Goal: Information Seeking & Learning: Check status

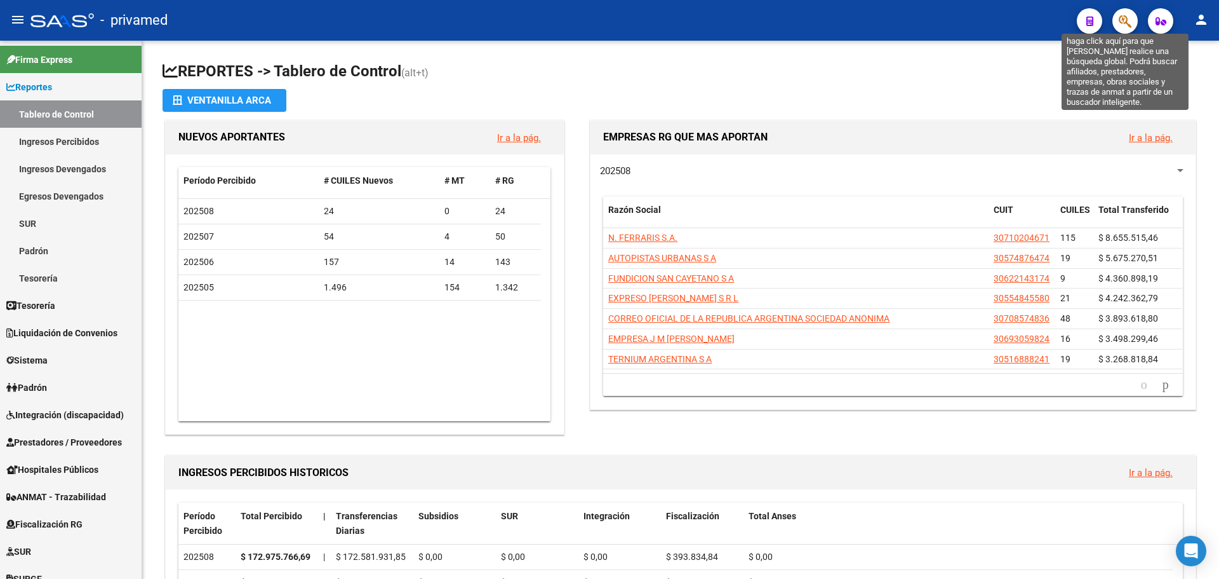
click at [1125, 23] on icon "button" at bounding box center [1125, 21] width 13 height 15
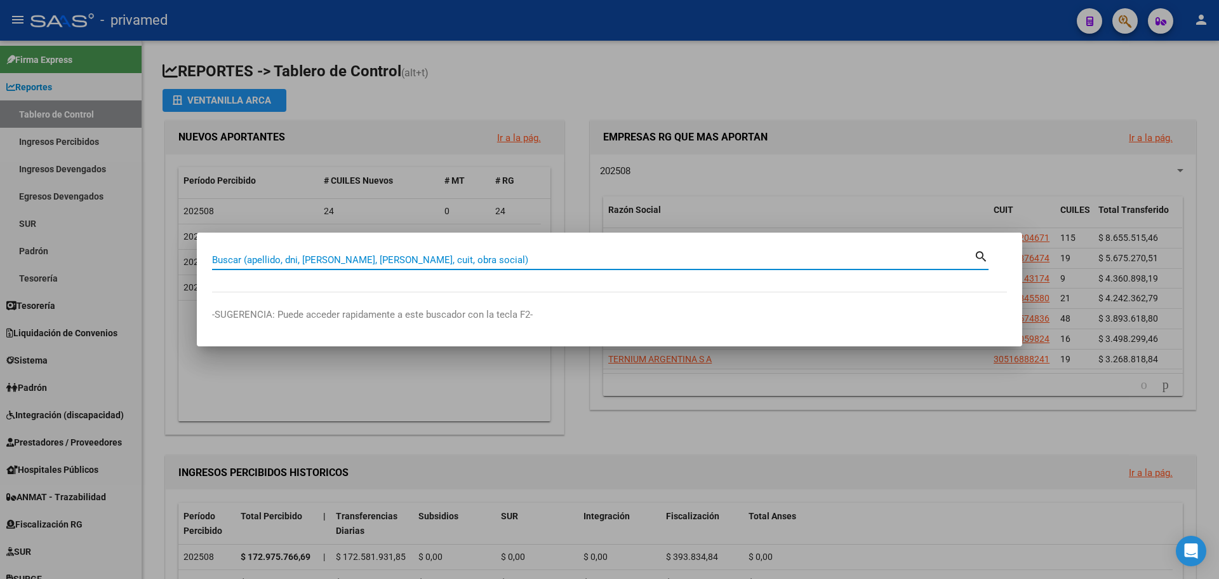
paste input "31990964"
type input "31990964"
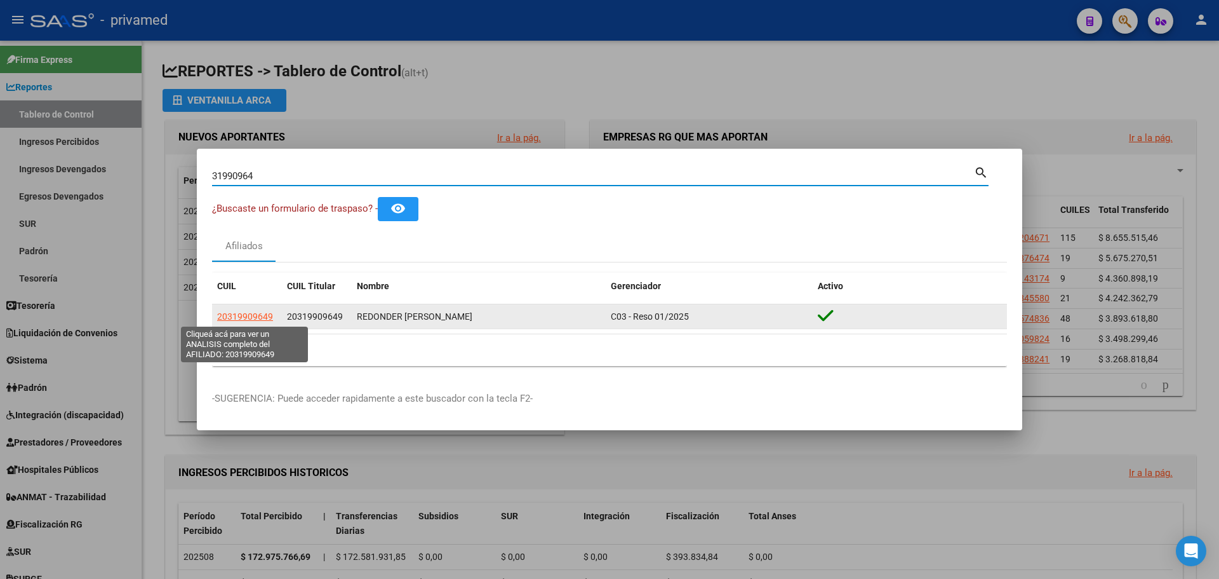
click at [244, 320] on span "20319909649" at bounding box center [245, 316] width 56 height 10
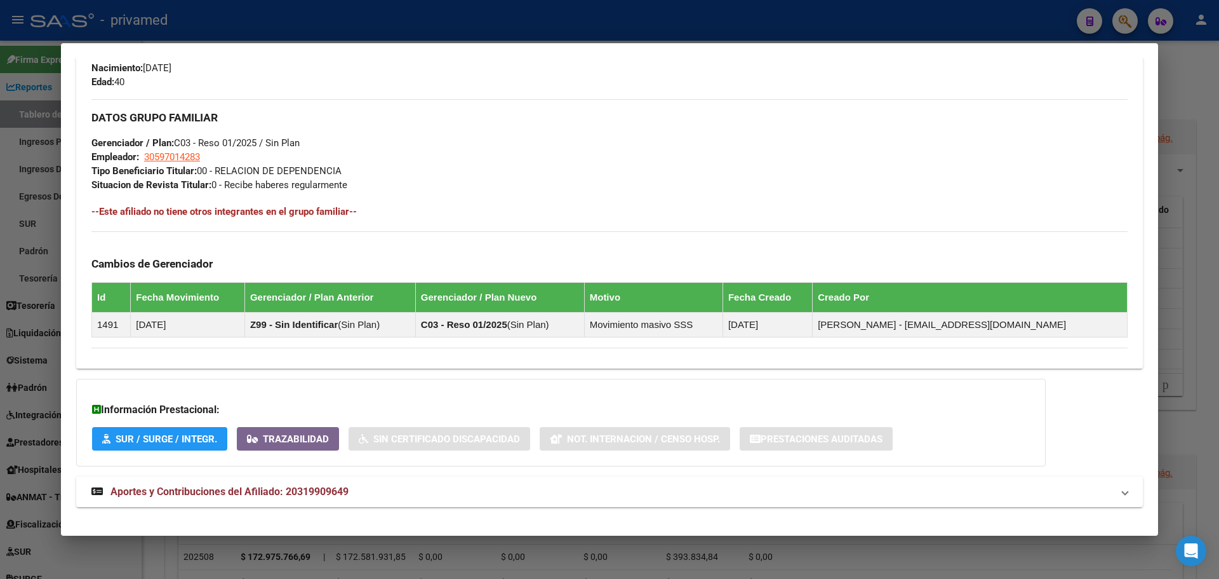
scroll to position [583, 0]
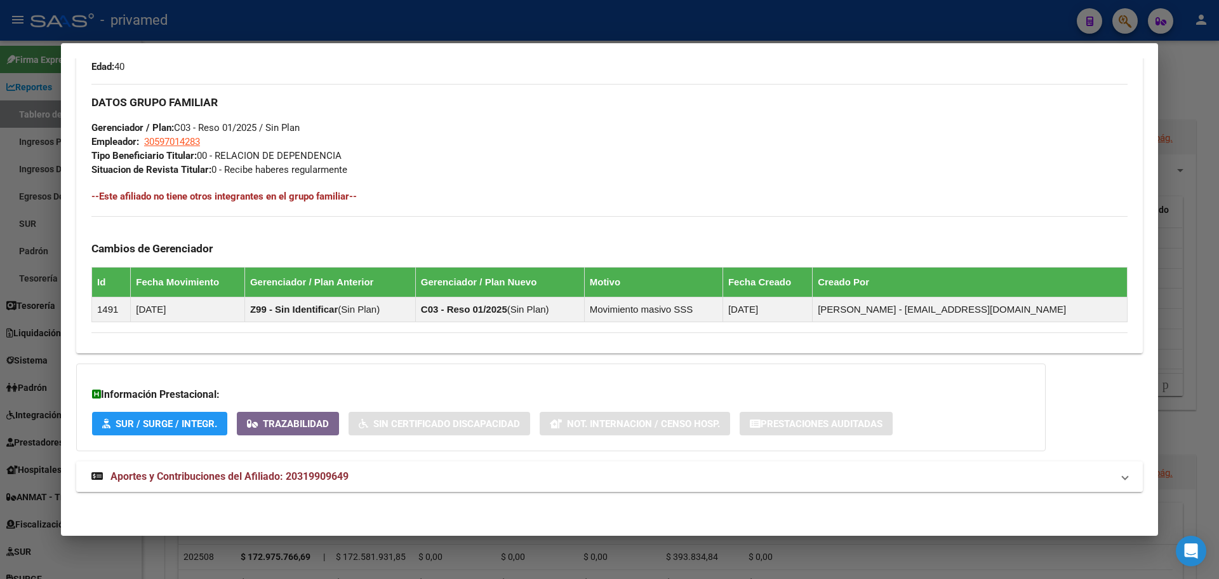
click at [222, 474] on span "Aportes y Contribuciones del Afiliado: 20319909649" at bounding box center [229, 476] width 238 height 12
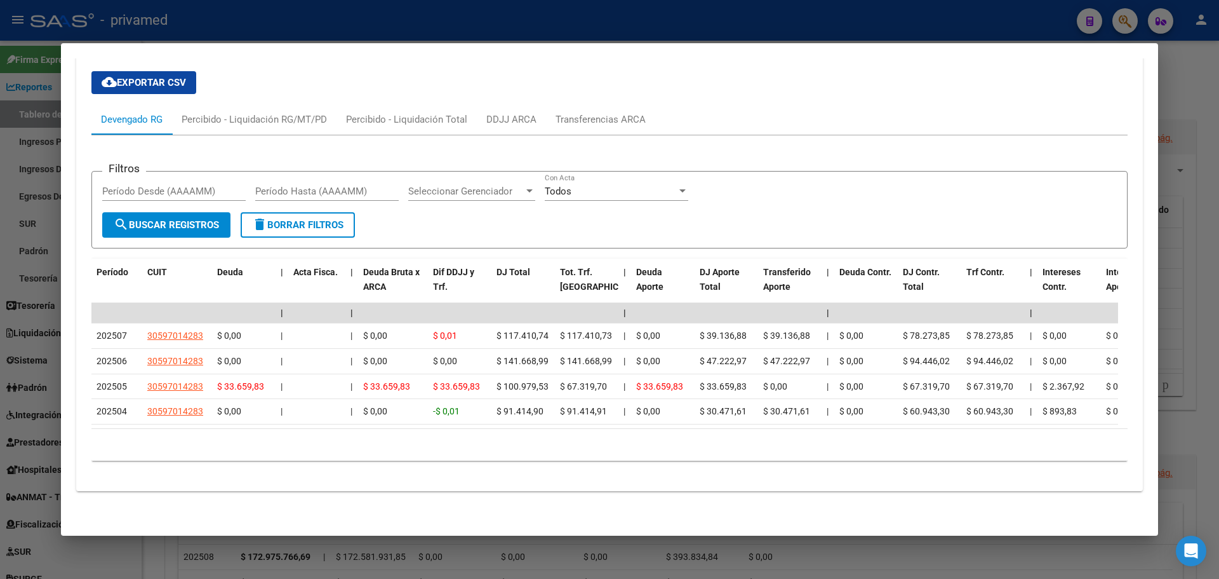
scroll to position [1055, 0]
click at [593, 112] on div "Transferencias ARCA" at bounding box center [601, 119] width 90 height 14
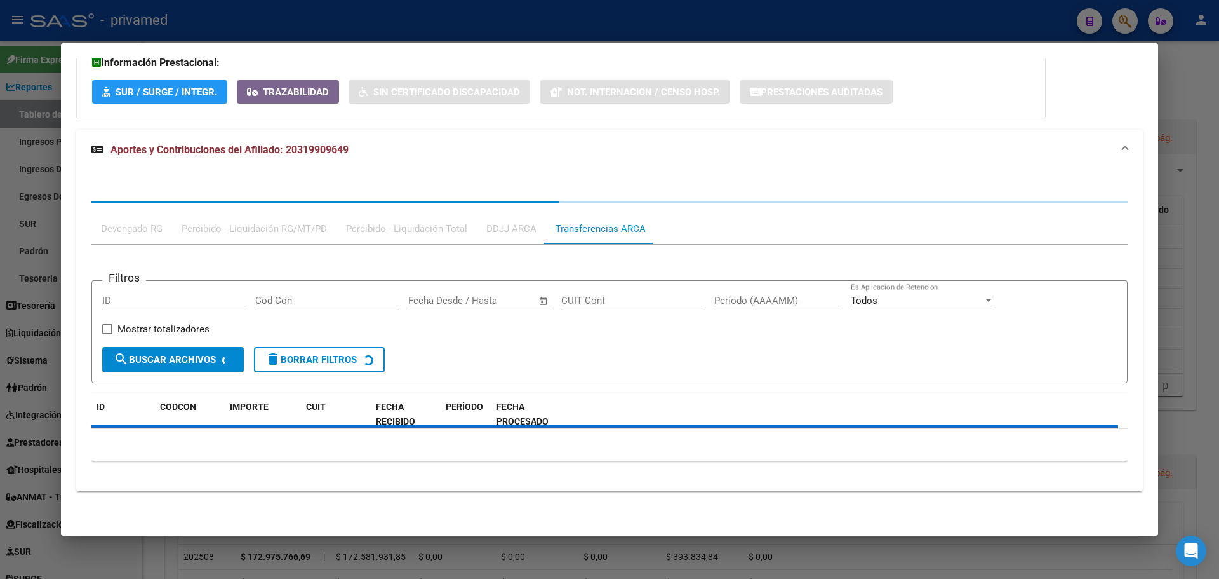
scroll to position [973, 0]
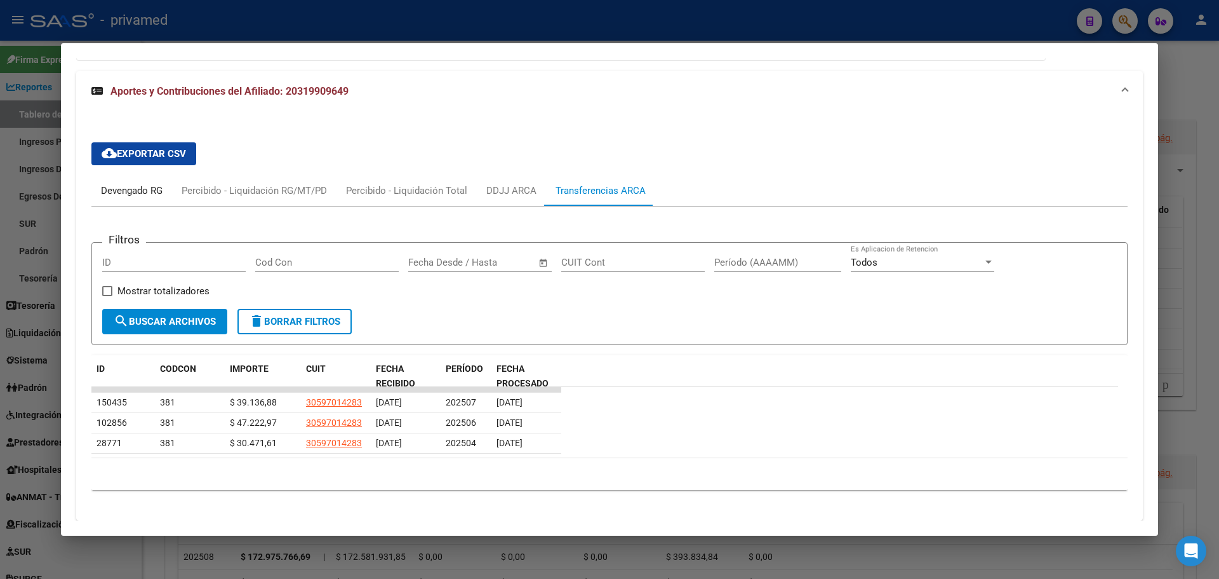
click at [149, 187] on div "Devengado RG" at bounding box center [132, 191] width 62 height 14
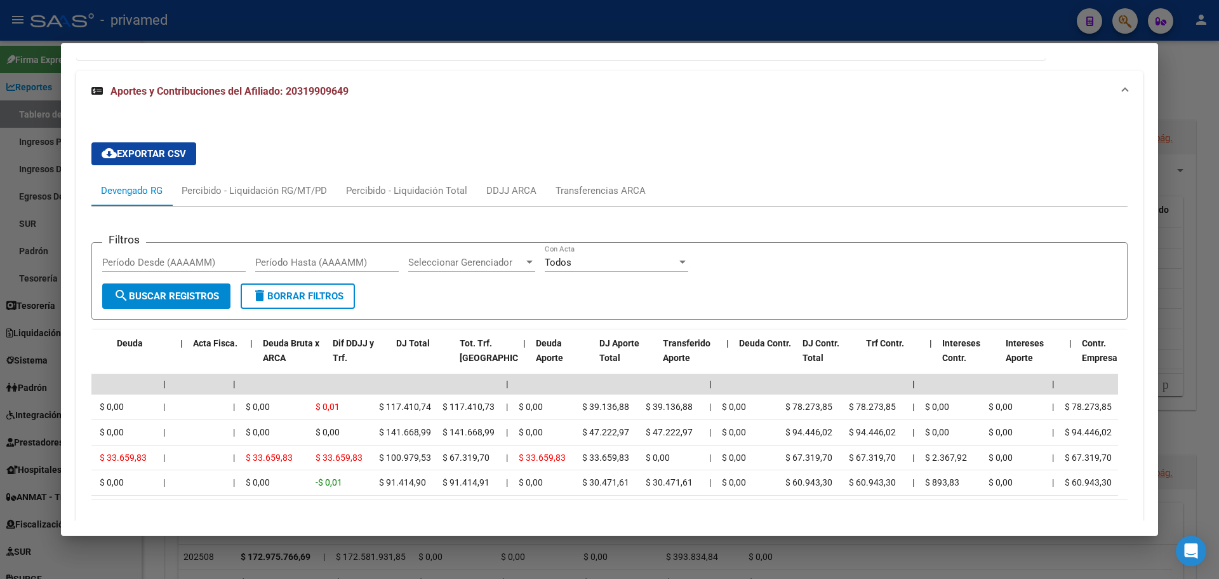
scroll to position [0, 0]
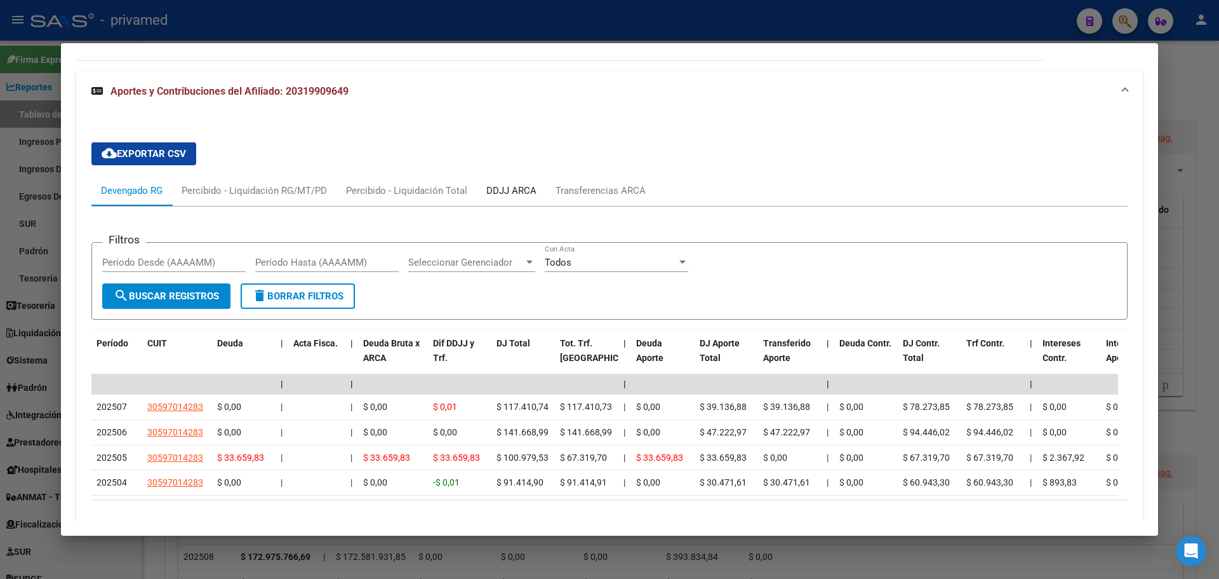
click at [526, 188] on div "DDJJ ARCA" at bounding box center [511, 191] width 50 height 14
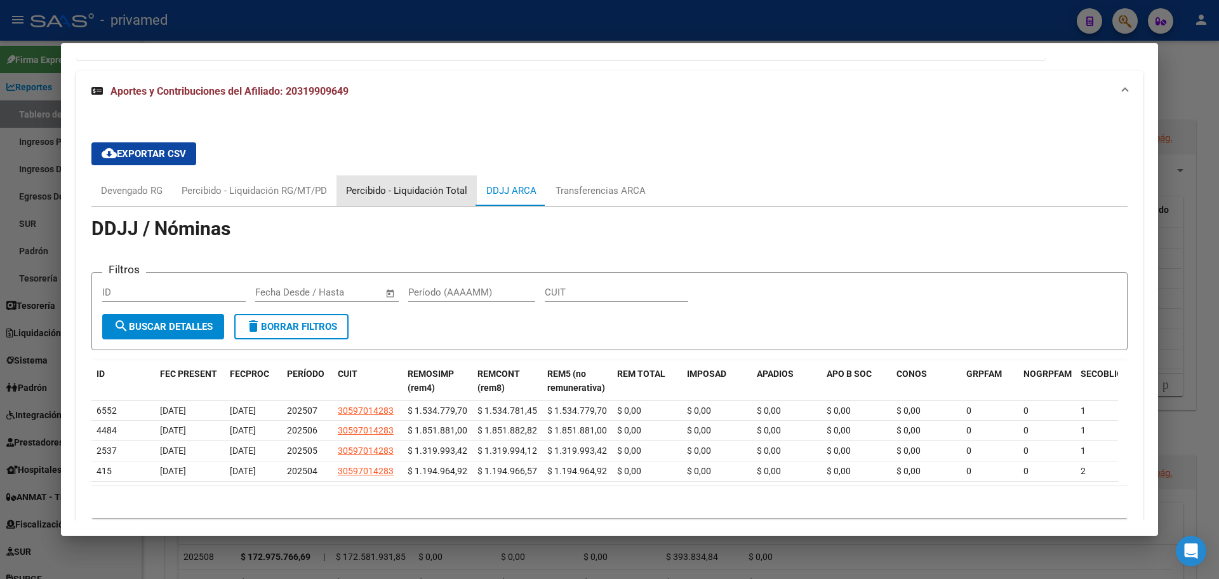
click at [416, 188] on div "Percibido - Liquidación Total" at bounding box center [406, 191] width 121 height 14
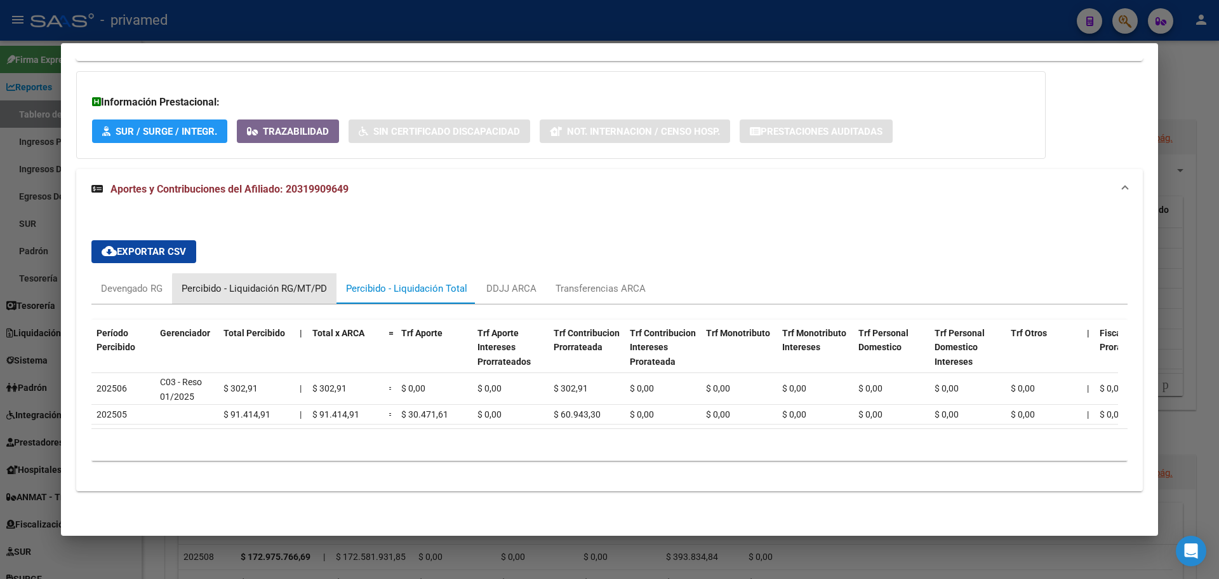
click at [274, 281] on div "Percibido - Liquidación RG/MT/PD" at bounding box center [254, 288] width 145 height 14
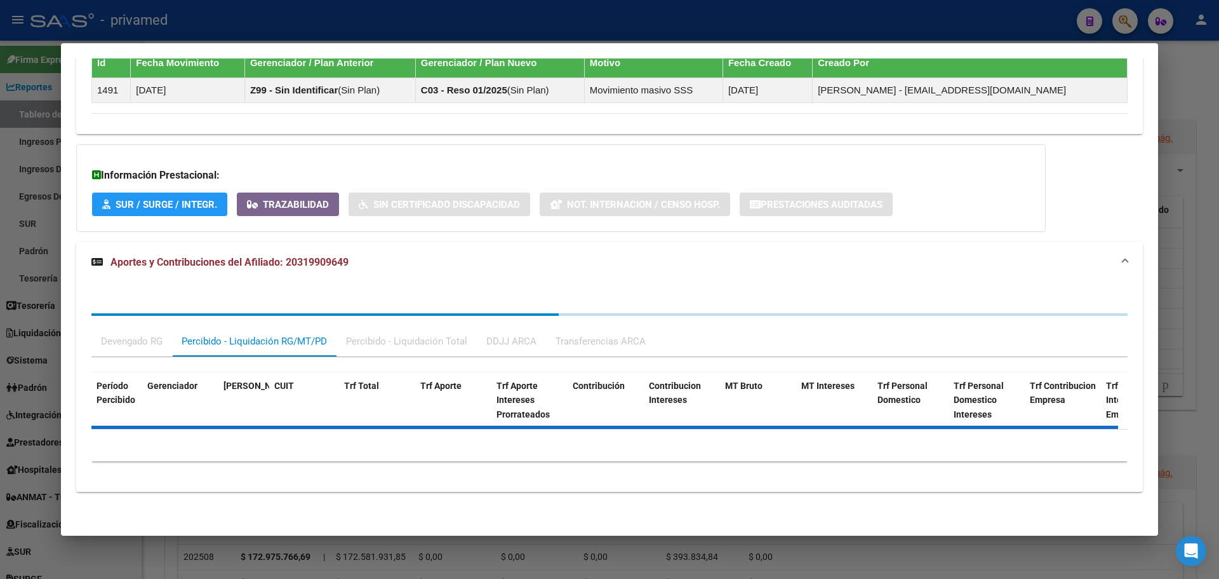
scroll to position [885, 0]
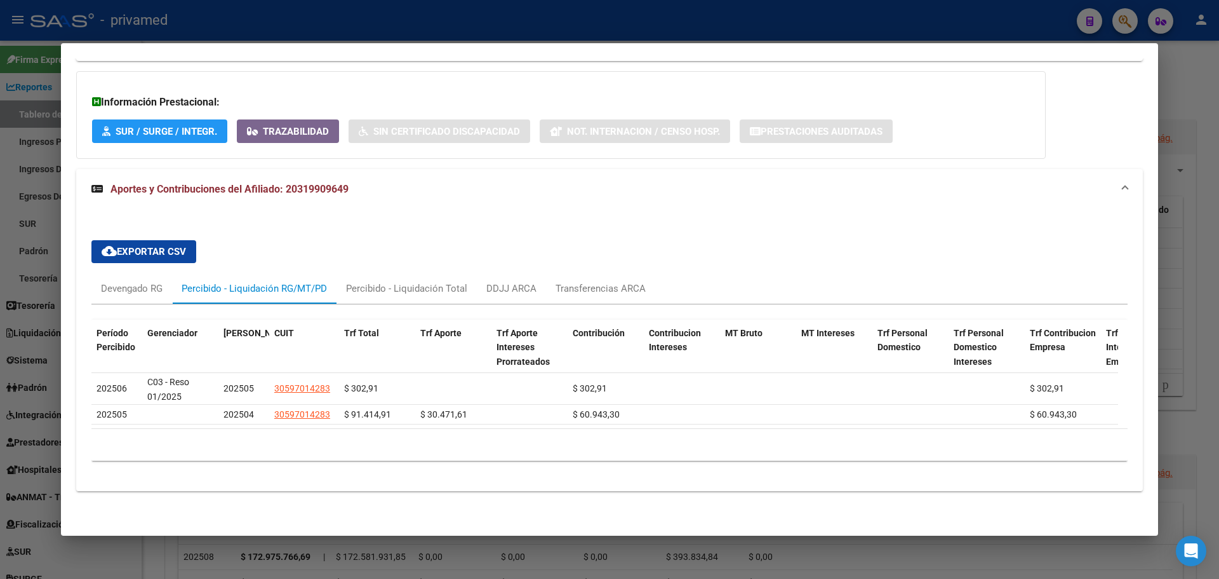
click at [892, 23] on div at bounding box center [609, 289] width 1219 height 579
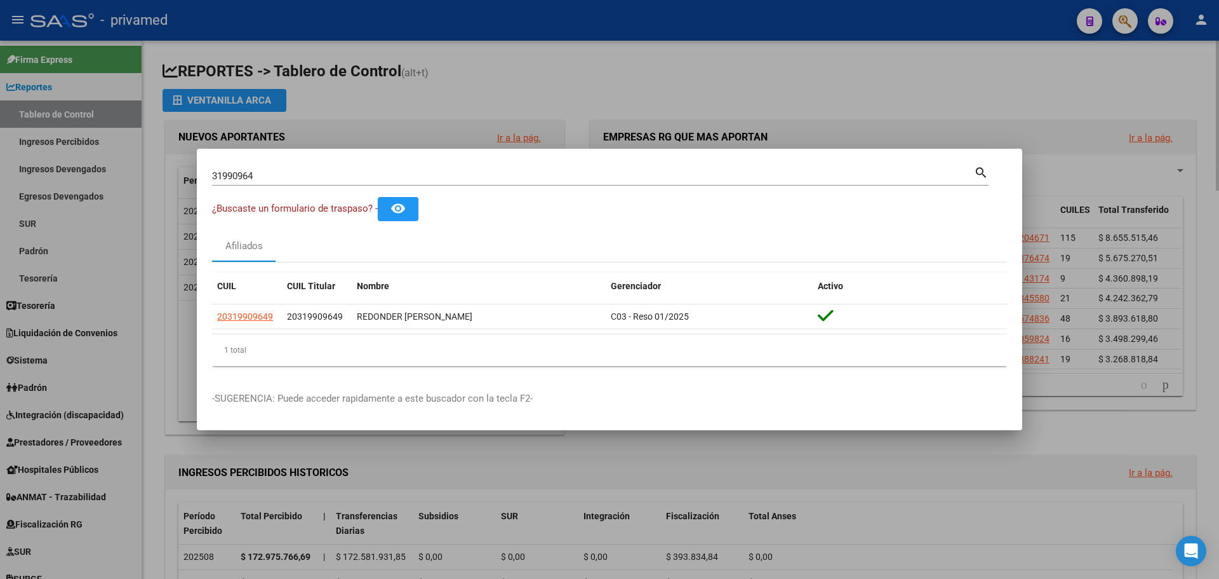
drag, startPoint x: 569, startPoint y: 67, endPoint x: 335, endPoint y: 46, distance: 235.3
click at [555, 64] on div at bounding box center [609, 289] width 1219 height 579
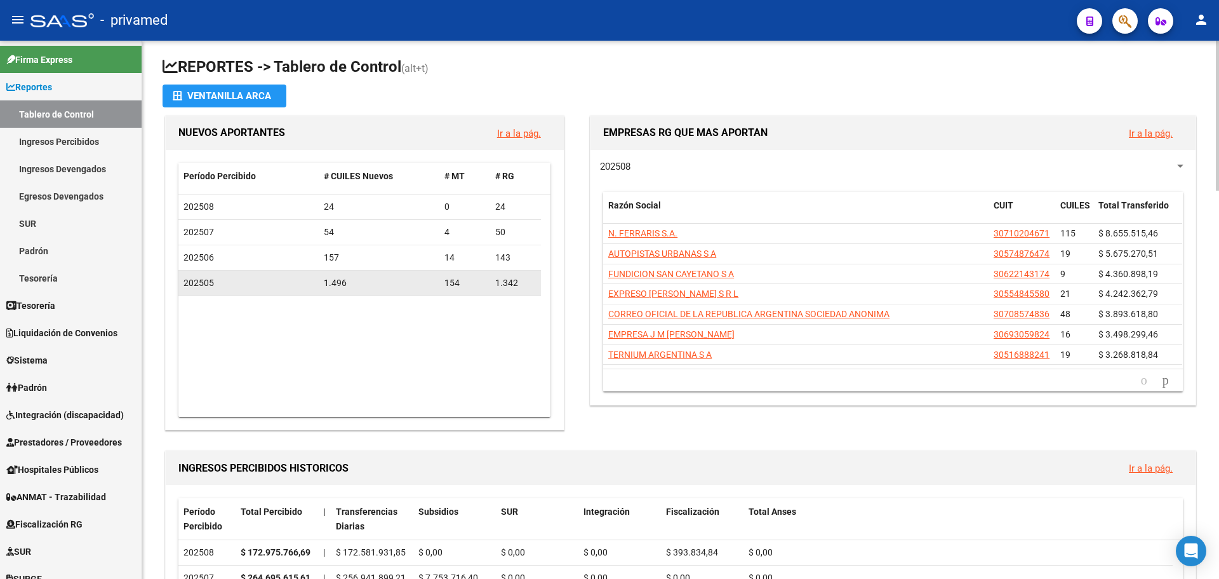
scroll to position [0, 0]
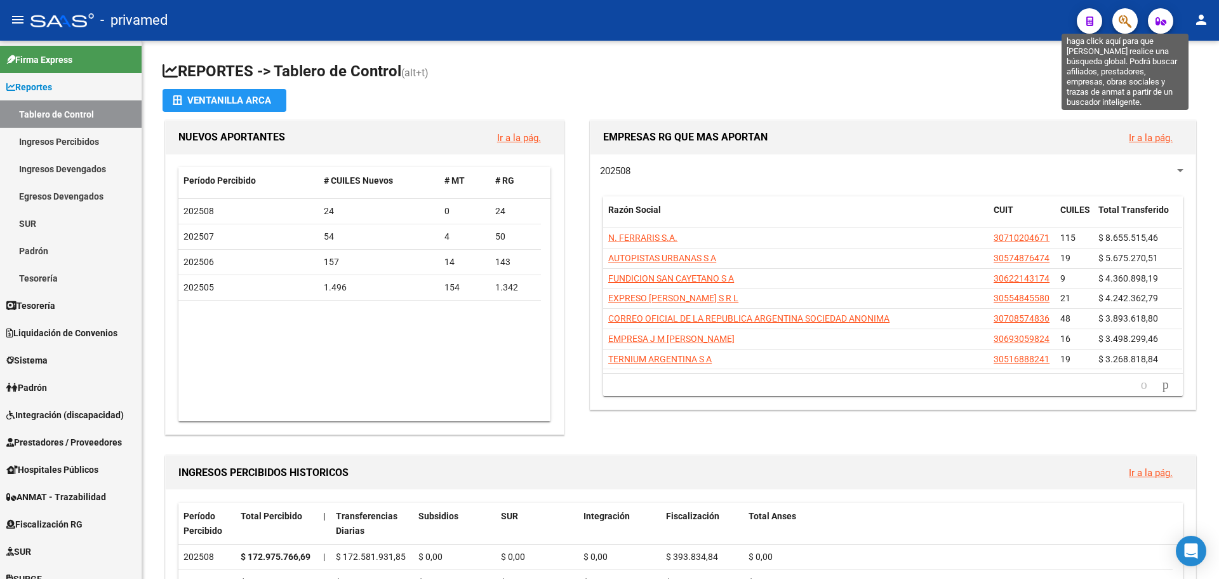
click at [1123, 18] on icon "button" at bounding box center [1125, 21] width 13 height 15
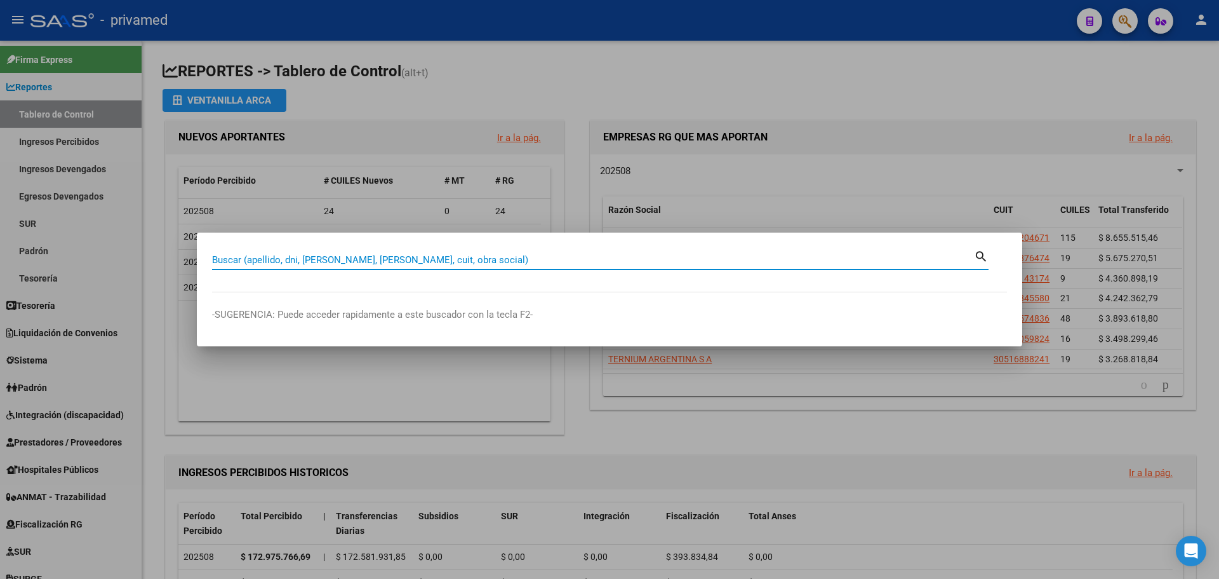
click at [411, 260] on input "Buscar (apellido, dni, [PERSON_NAME], [PERSON_NAME], cuit, obra social)" at bounding box center [593, 259] width 762 height 11
paste input "31990964"
type input "31990964"
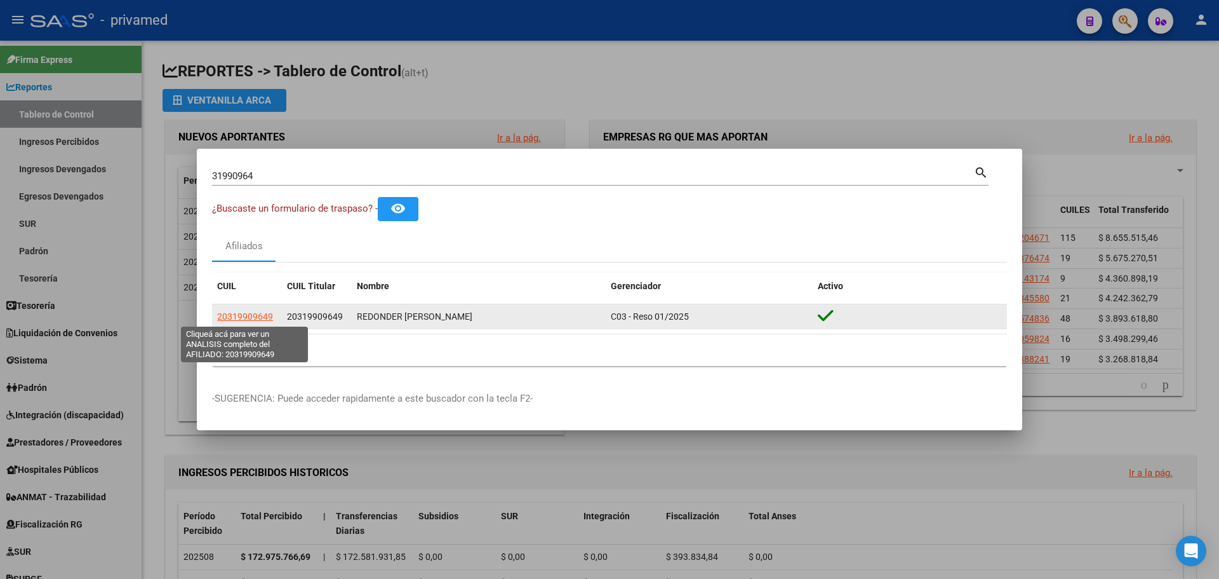
click at [255, 314] on span "20319909649" at bounding box center [245, 316] width 56 height 10
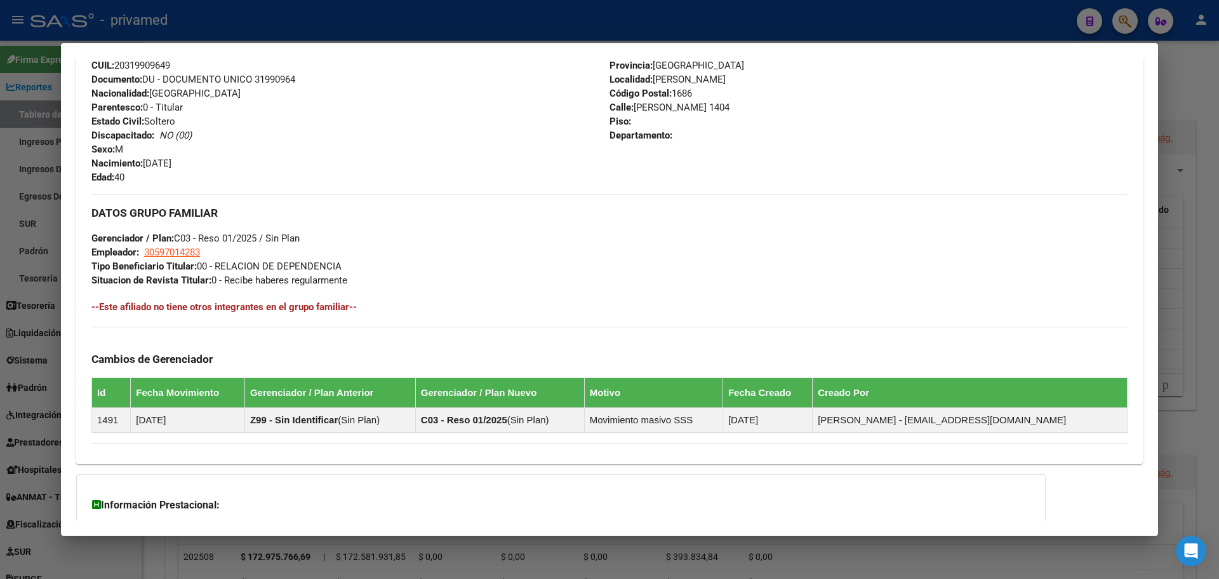
scroll to position [583, 0]
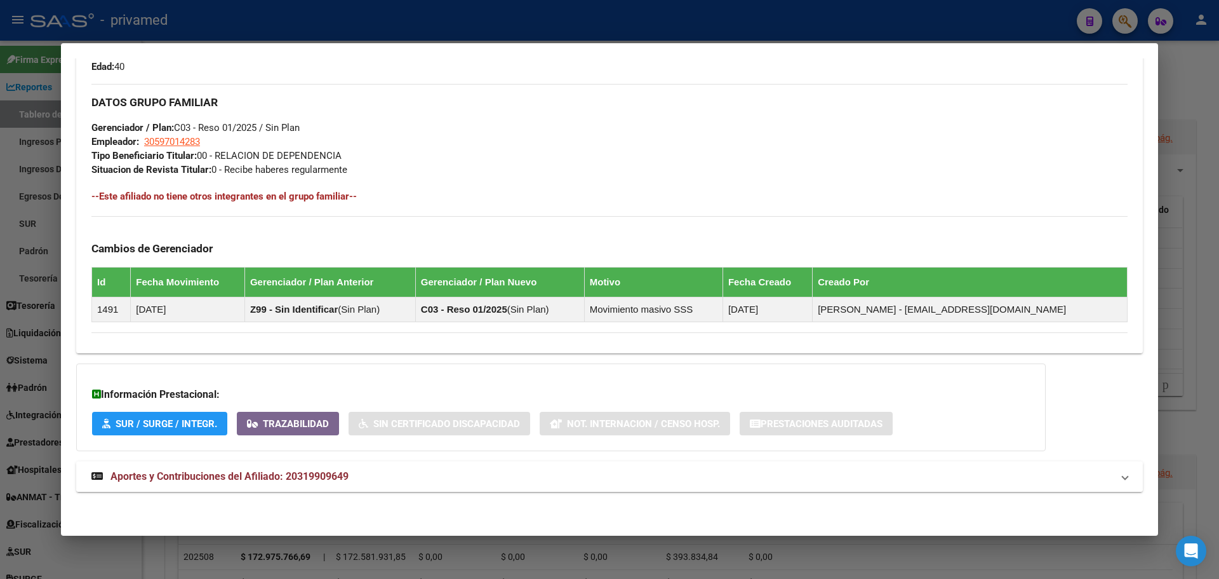
click at [305, 472] on span "Aportes y Contribuciones del Afiliado: 20319909649" at bounding box center [229, 476] width 238 height 12
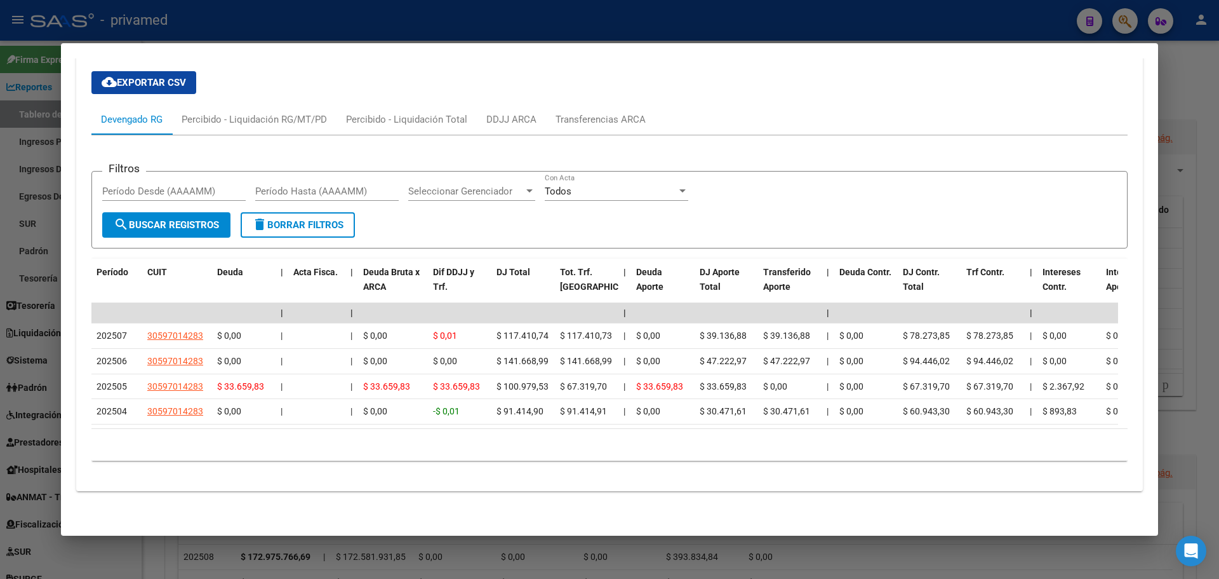
scroll to position [1055, 0]
click at [298, 21] on div at bounding box center [609, 289] width 1219 height 579
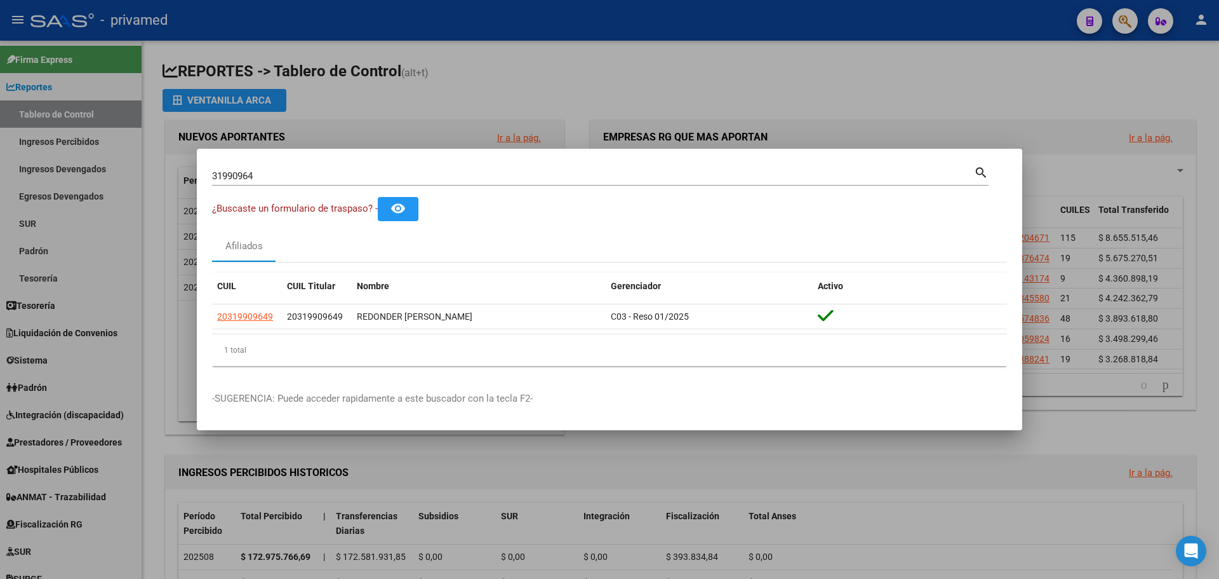
click at [526, 86] on div at bounding box center [609, 289] width 1219 height 579
